Goal: Check status

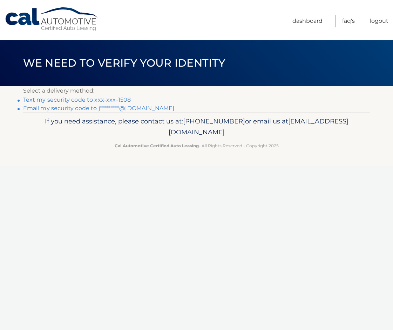
click at [119, 98] on link "Text my security code to xxx-xxx-1508" at bounding box center [77, 99] width 108 height 7
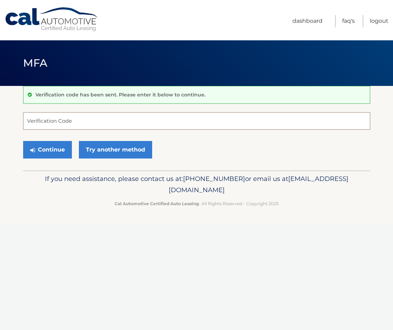
click at [62, 125] on input "Verification Code" at bounding box center [196, 121] width 347 height 18
type input "405126"
click at [43, 158] on button "Continue" at bounding box center [47, 150] width 49 height 18
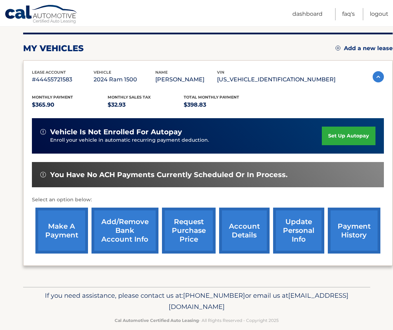
scroll to position [95, 0]
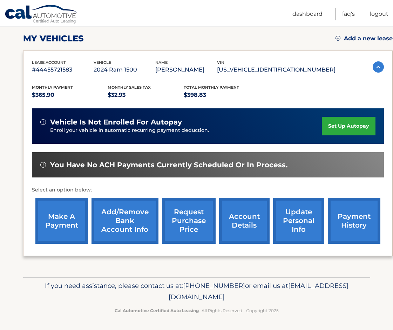
click at [240, 226] on link "account details" at bounding box center [244, 221] width 50 height 46
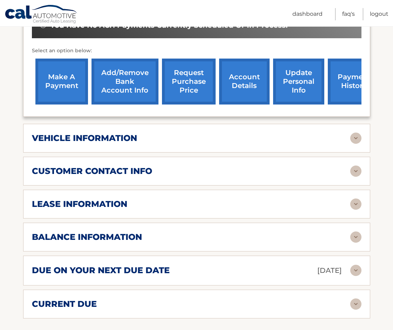
scroll to position [270, 0]
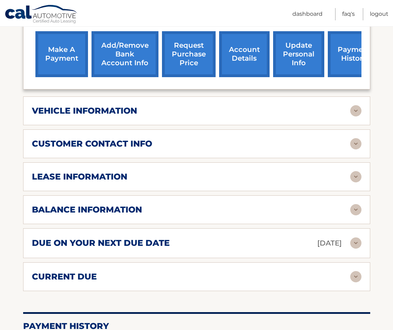
click at [127, 111] on h2 "vehicle information" at bounding box center [84, 110] width 105 height 11
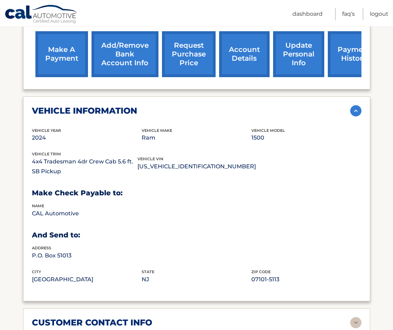
click at [9, 217] on section "Account Details | #44455721583 Back to Dashboard Manage Your Lease lease accoun…" at bounding box center [196, 217] width 393 height 805
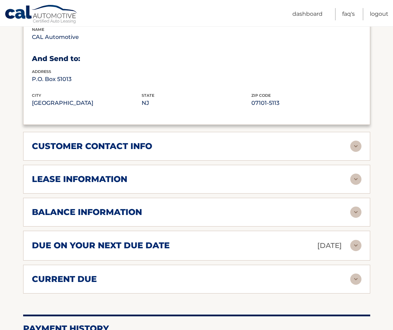
scroll to position [448, 0]
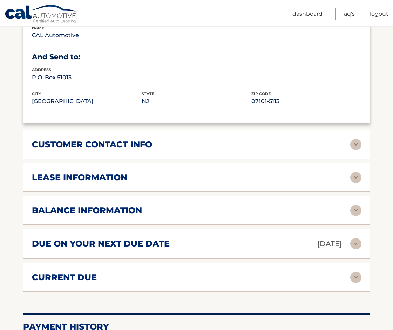
click at [85, 139] on h2 "customer contact info" at bounding box center [92, 144] width 120 height 11
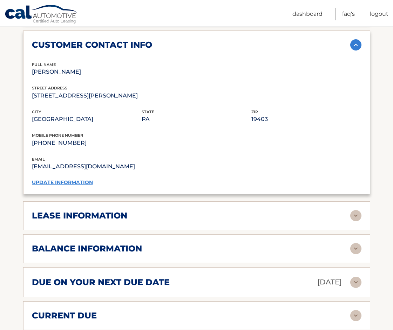
click at [64, 213] on h2 "lease information" at bounding box center [79, 215] width 95 height 11
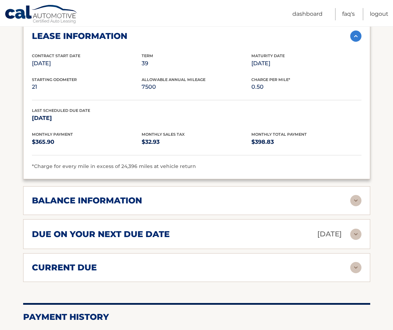
scroll to position [733, 0]
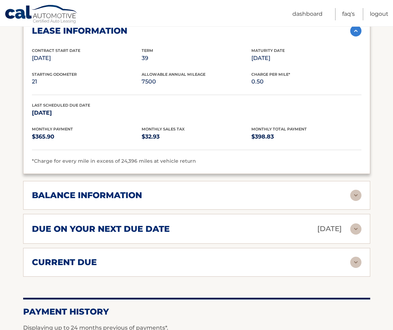
click at [125, 200] on div "balance information Payments Received 16 Payments Remaining 23 Next Payment wil…" at bounding box center [196, 195] width 347 height 29
click at [108, 194] on h2 "balance information" at bounding box center [87, 195] width 110 height 11
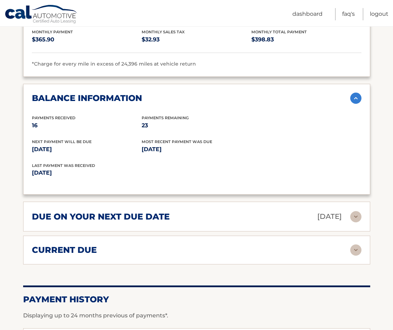
scroll to position [834, 0]
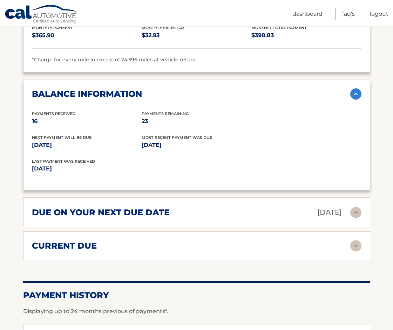
click at [96, 208] on h2 "due on your next due date" at bounding box center [101, 212] width 138 height 11
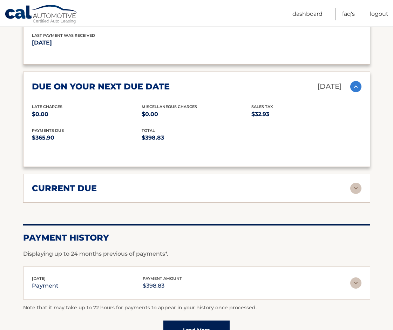
scroll to position [980, 0]
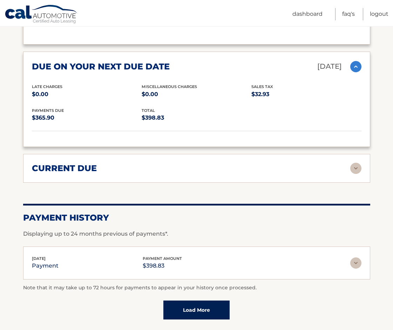
click at [85, 165] on h2 "current due" at bounding box center [64, 168] width 65 height 11
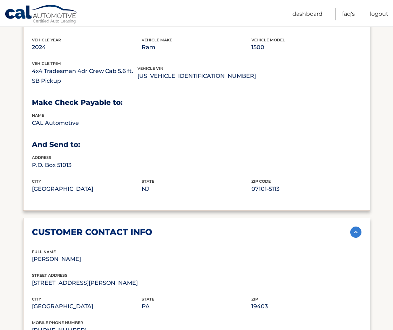
scroll to position [348, 0]
